Goal: Transaction & Acquisition: Subscribe to service/newsletter

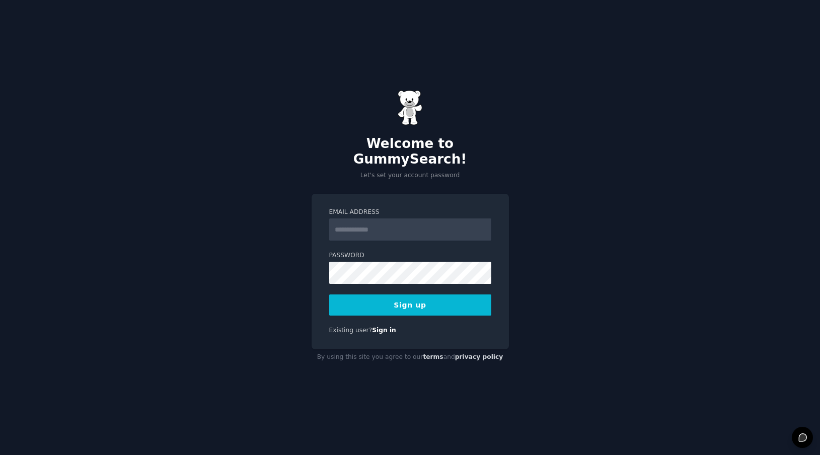
click at [382, 232] on input "Email Address" at bounding box center [410, 229] width 162 height 22
type input "**********"
click at [404, 297] on button "Sign up" at bounding box center [410, 304] width 162 height 21
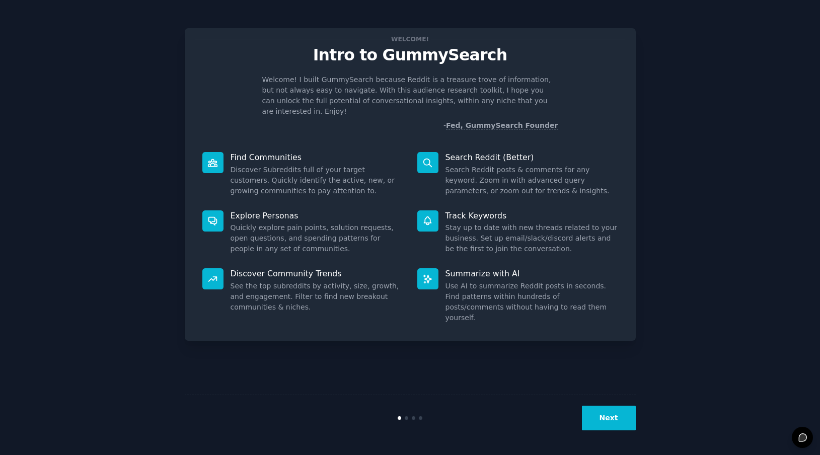
click at [611, 427] on button "Next" at bounding box center [609, 418] width 54 height 25
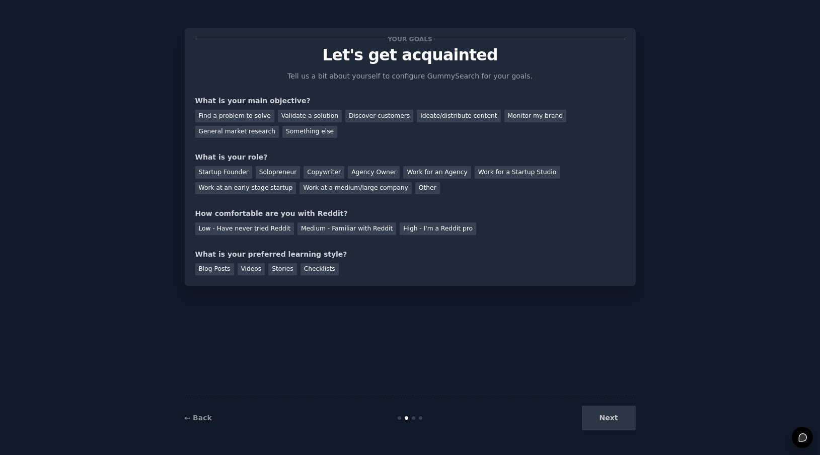
click at [611, 427] on div "Next" at bounding box center [560, 418] width 150 height 25
click at [606, 420] on div "Next" at bounding box center [560, 418] width 150 height 25
click at [597, 417] on div "Next" at bounding box center [560, 418] width 150 height 25
click at [352, 232] on div "Medium - Familiar with Reddit" at bounding box center [346, 228] width 99 height 13
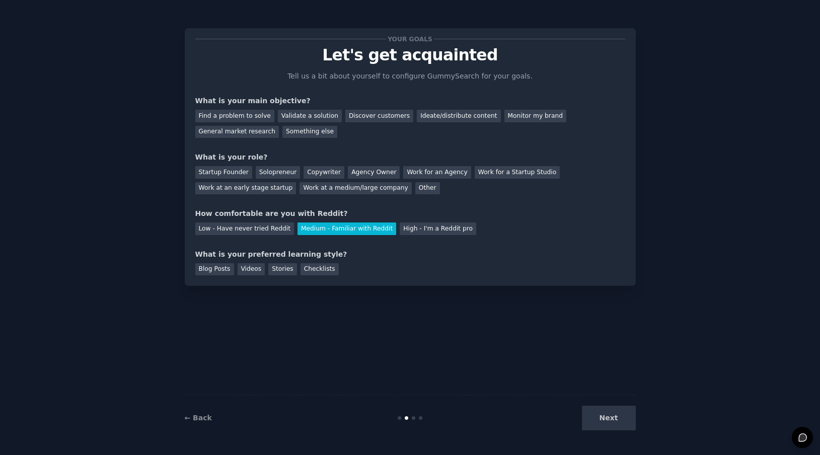
click at [607, 428] on div "Next" at bounding box center [560, 418] width 150 height 25
click at [219, 270] on div "Blog Posts" at bounding box center [214, 269] width 39 height 13
click at [275, 173] on div "Solopreneur" at bounding box center [278, 172] width 44 height 13
click at [357, 118] on div "Discover customers" at bounding box center [379, 116] width 68 height 13
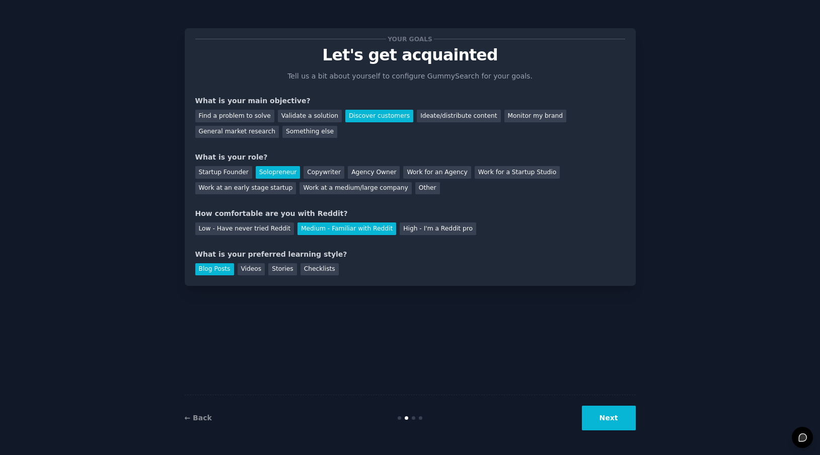
click at [625, 430] on div "← Back Next" at bounding box center [410, 418] width 451 height 46
click at [611, 410] on button "Next" at bounding box center [609, 418] width 54 height 25
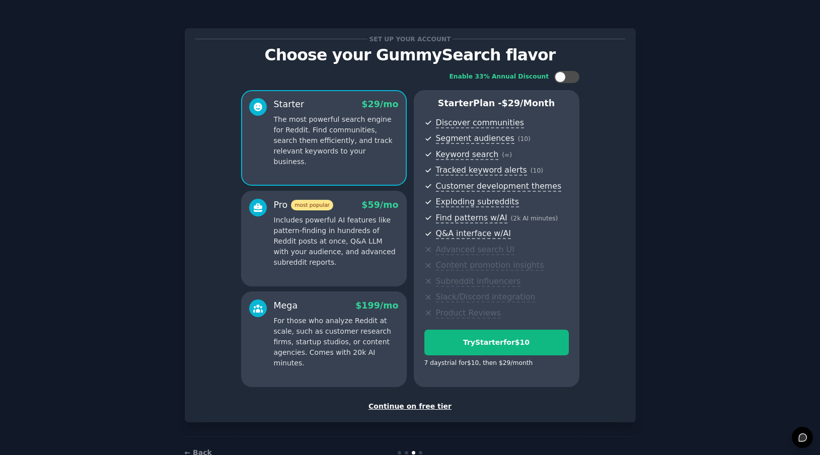
click at [426, 408] on div "Continue on free tier" at bounding box center [410, 406] width 430 height 11
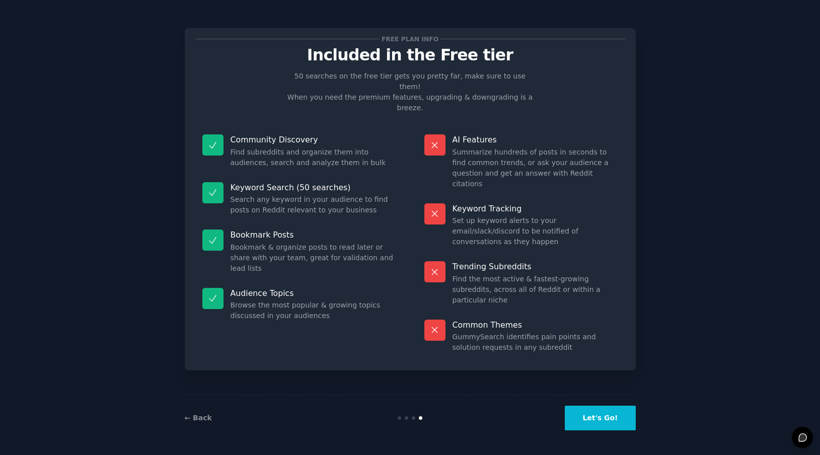
click at [589, 414] on button "Let's Go!" at bounding box center [600, 418] width 70 height 25
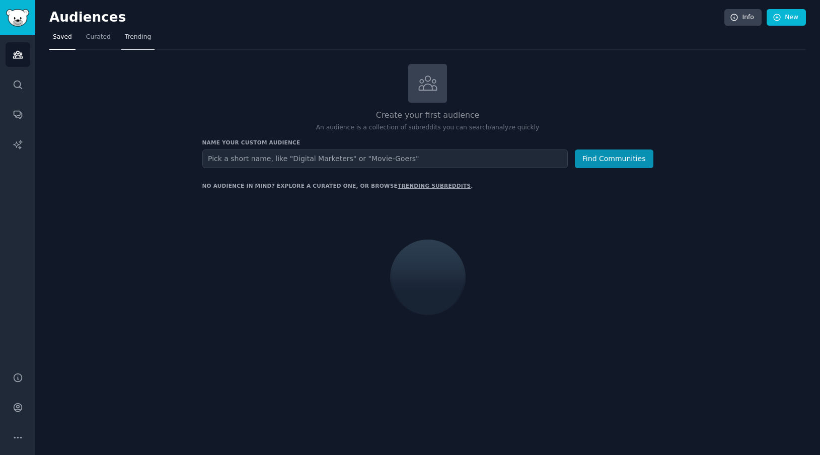
click at [134, 38] on span "Trending" at bounding box center [138, 37] width 26 height 9
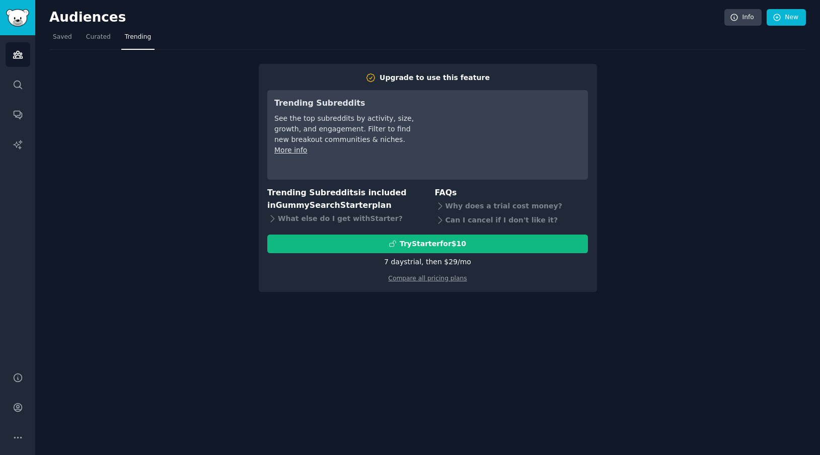
click at [187, 184] on div "Upgrade to use this feature Trending Subreddits See the top subreddits by activ…" at bounding box center [427, 171] width 756 height 242
click at [106, 44] on link "Curated" at bounding box center [99, 39] width 32 height 21
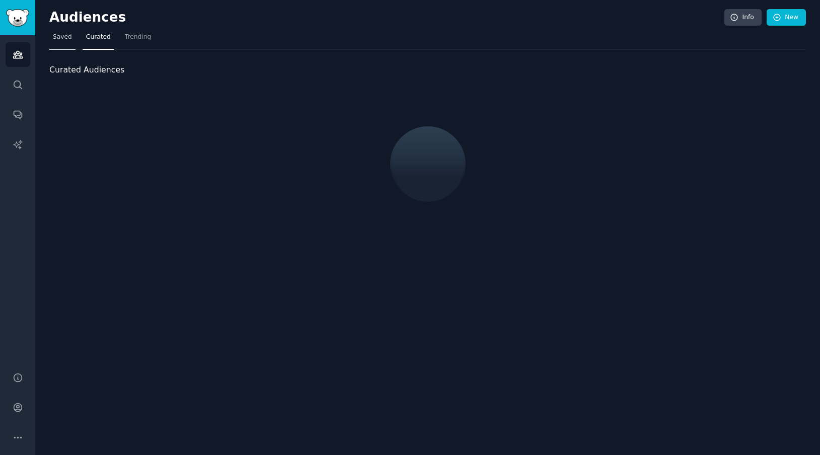
click at [62, 35] on span "Saved" at bounding box center [62, 37] width 19 height 9
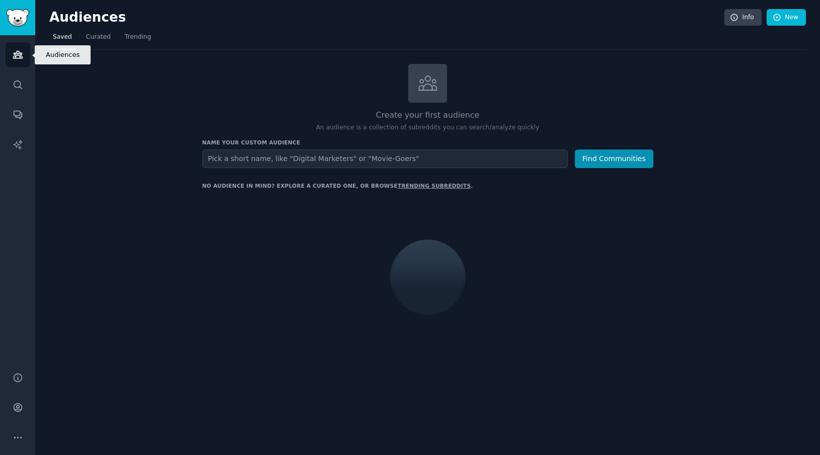
click at [25, 62] on link "Audiences" at bounding box center [18, 54] width 25 height 25
click at [23, 83] on link "Search" at bounding box center [18, 84] width 25 height 25
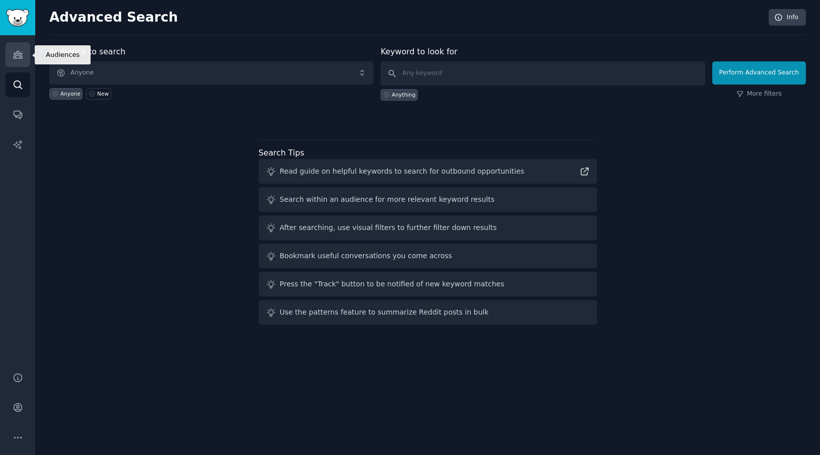
click at [13, 54] on icon "Sidebar" at bounding box center [18, 54] width 11 height 11
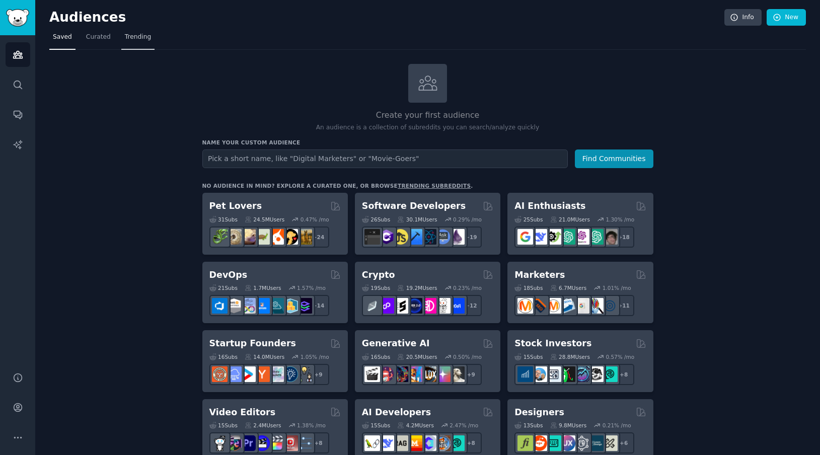
click at [128, 36] on span "Trending" at bounding box center [138, 37] width 26 height 9
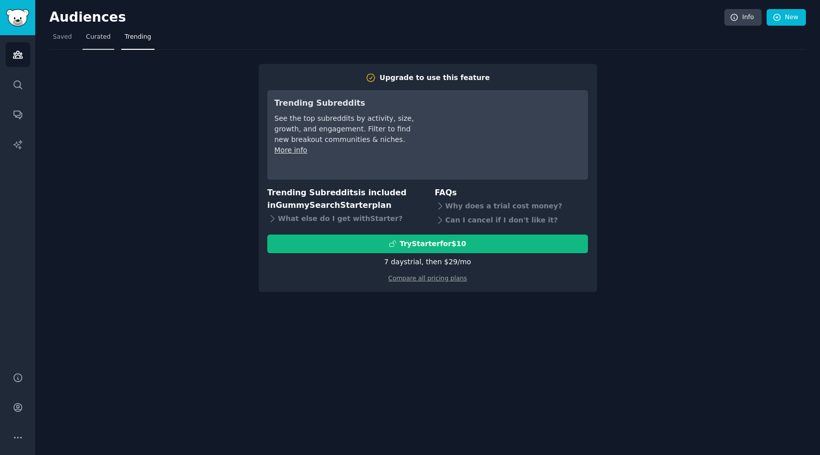
click at [87, 37] on span "Curated" at bounding box center [98, 37] width 25 height 9
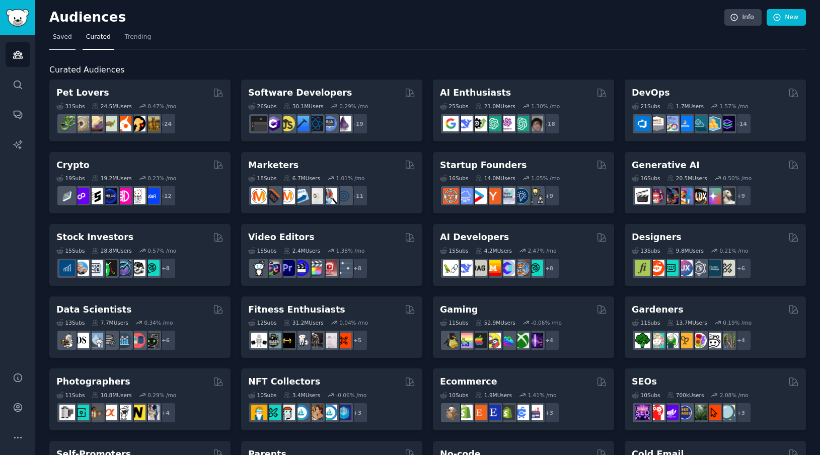
click at [64, 40] on span "Saved" at bounding box center [62, 37] width 19 height 9
